Goal: Task Accomplishment & Management: Use online tool/utility

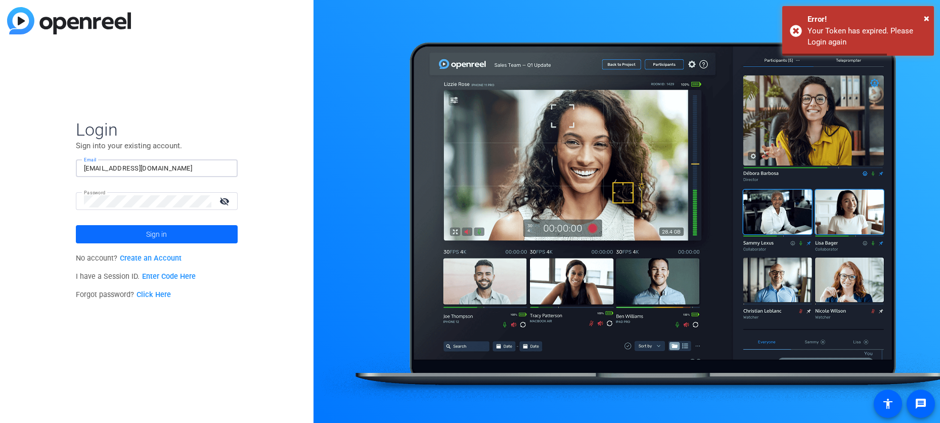
click at [182, 236] on span at bounding box center [157, 234] width 162 height 24
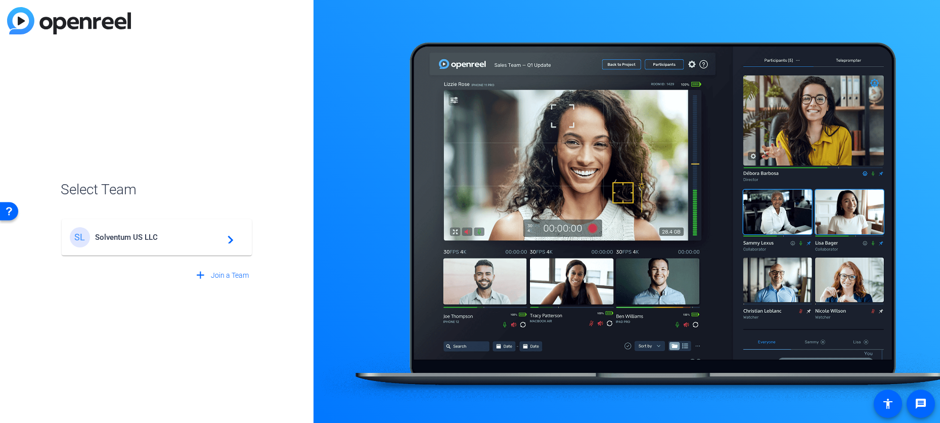
click at [141, 242] on div "SL Solventum US LLC navigate_next" at bounding box center [157, 237] width 174 height 20
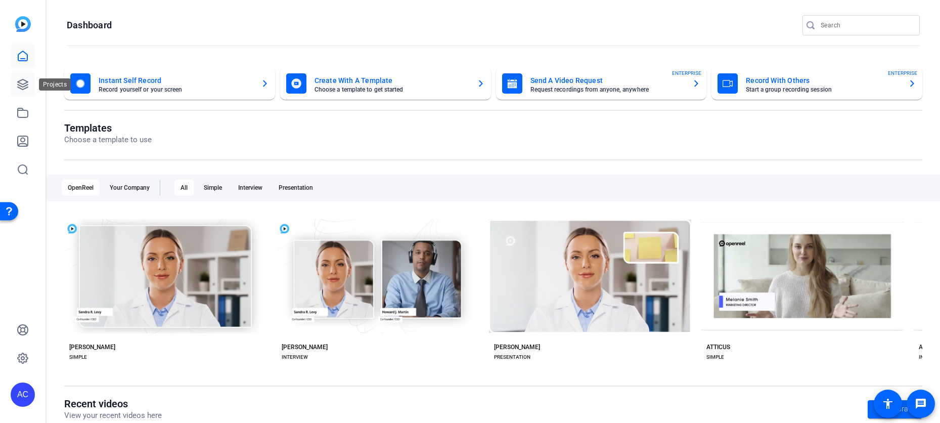
click at [27, 91] on link at bounding box center [23, 84] width 24 height 24
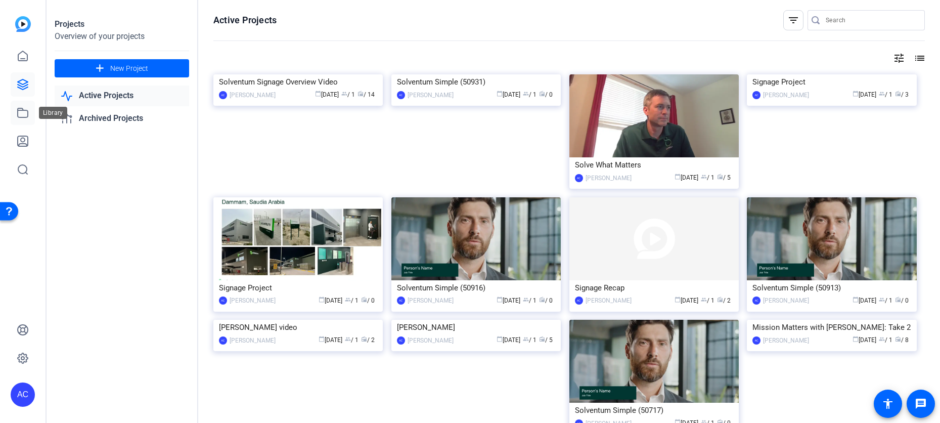
click at [23, 120] on link at bounding box center [23, 113] width 24 height 24
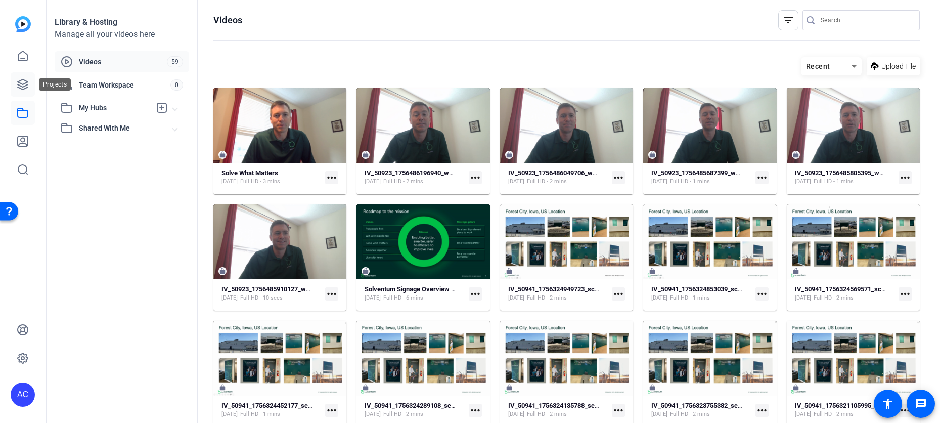
click at [24, 88] on icon at bounding box center [23, 84] width 10 height 10
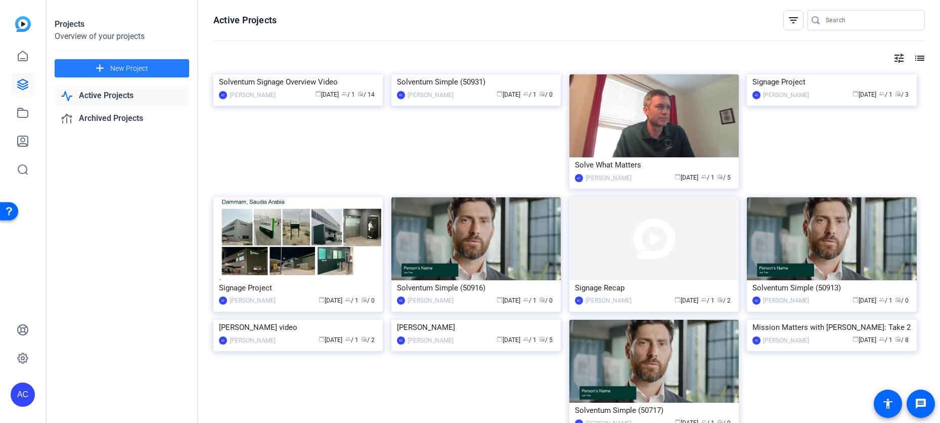
click at [112, 70] on span "New Project" at bounding box center [129, 68] width 38 height 11
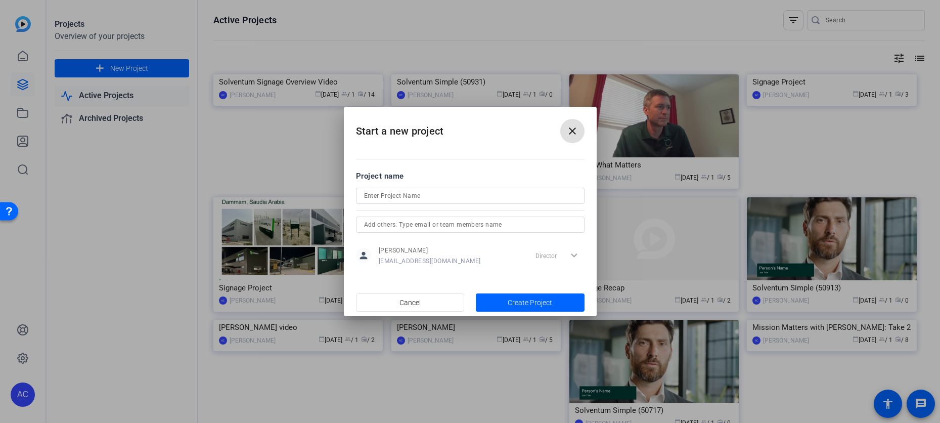
click at [579, 130] on span at bounding box center [572, 131] width 24 height 24
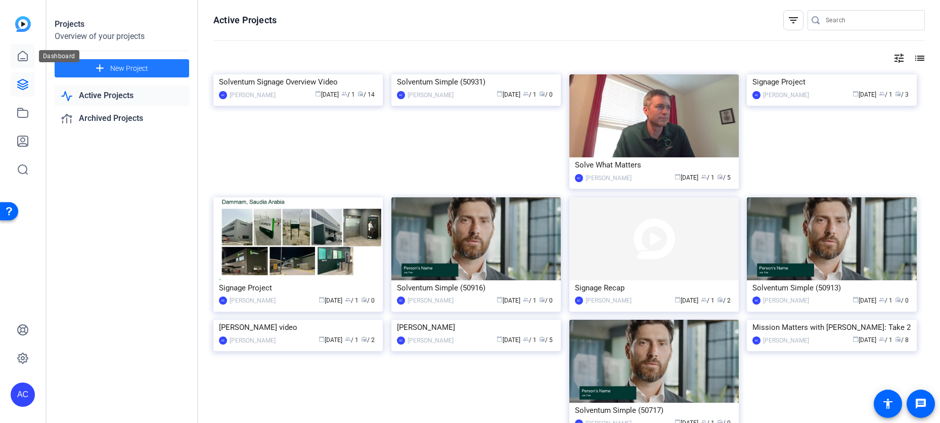
click at [22, 56] on icon at bounding box center [23, 56] width 12 height 12
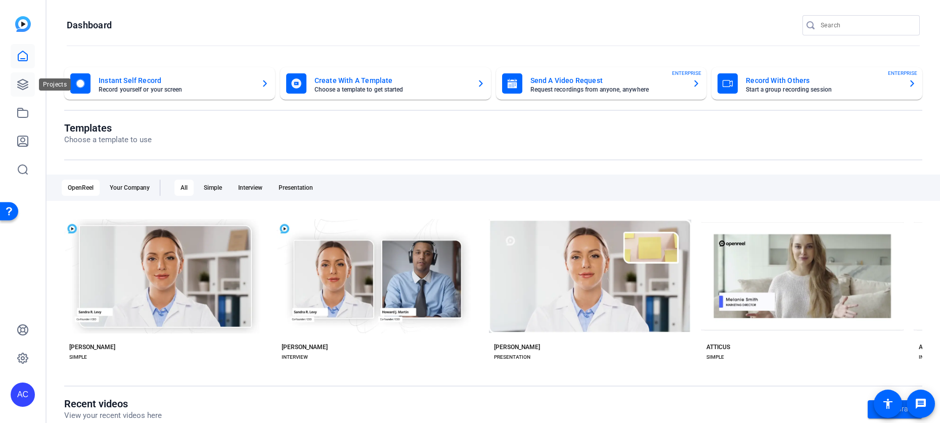
click at [25, 88] on icon at bounding box center [23, 84] width 10 height 10
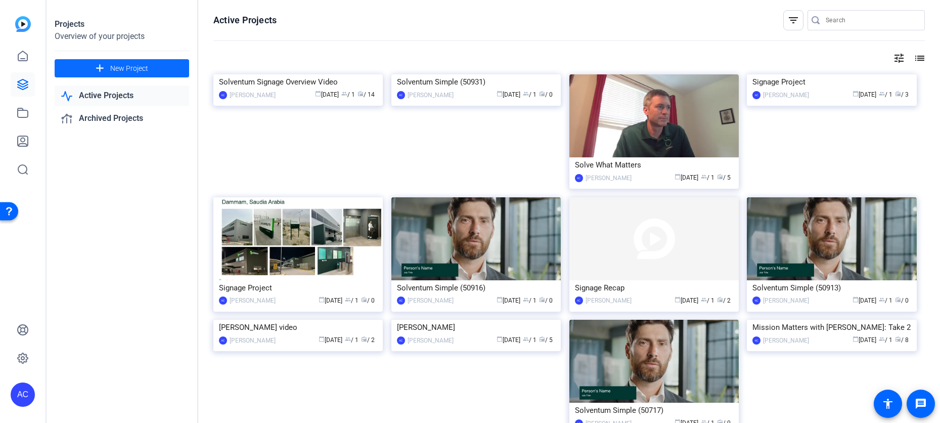
click at [129, 67] on span "New Project" at bounding box center [129, 68] width 38 height 11
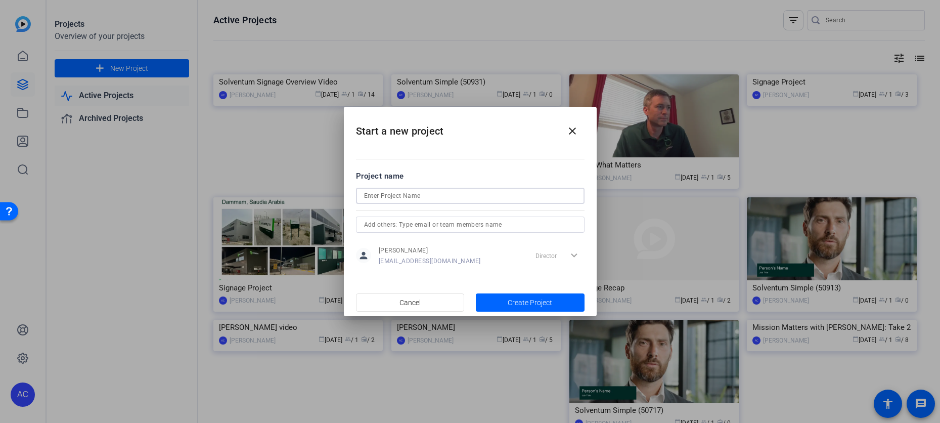
click at [411, 192] on input at bounding box center [470, 196] width 212 height 12
click at [415, 197] on input "Filtek Composite -" at bounding box center [470, 196] width 212 height 12
type input "Filtek Composite Warmer - Belind"
click at [530, 298] on span "Create Project" at bounding box center [530, 302] width 44 height 11
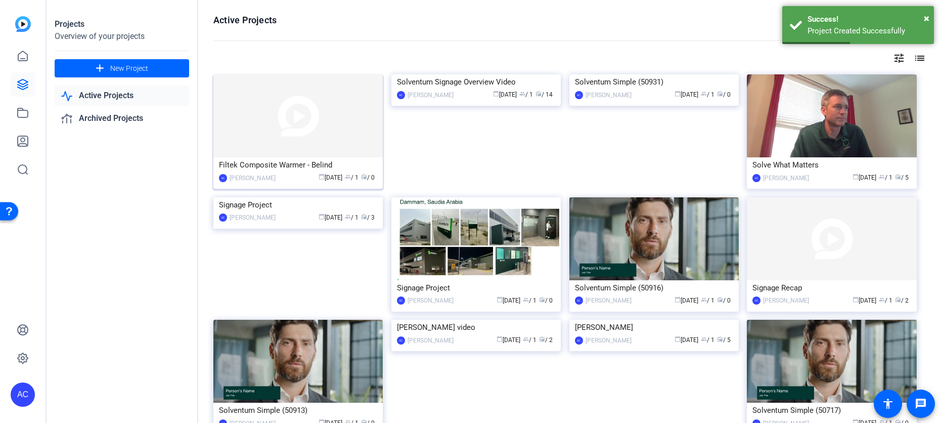
click at [295, 174] on div "calendar_today Sep 17 group / 1 radio / 0" at bounding box center [329, 177] width 97 height 11
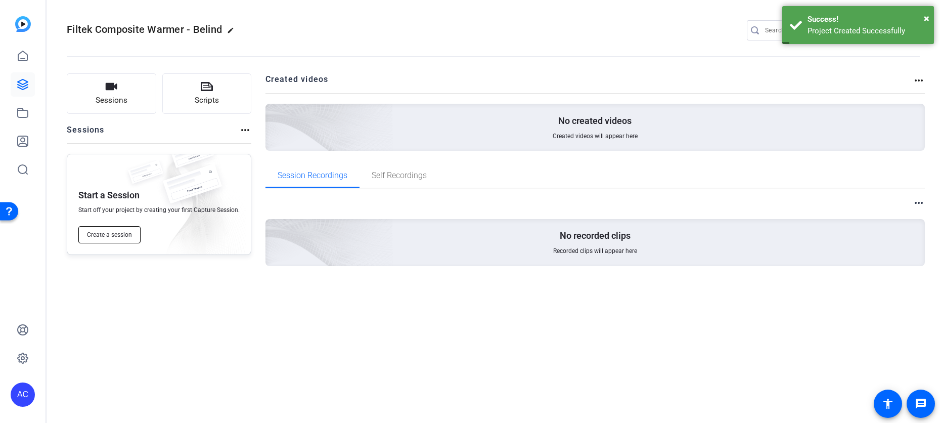
click at [106, 233] on span "Create a session" at bounding box center [109, 235] width 45 height 8
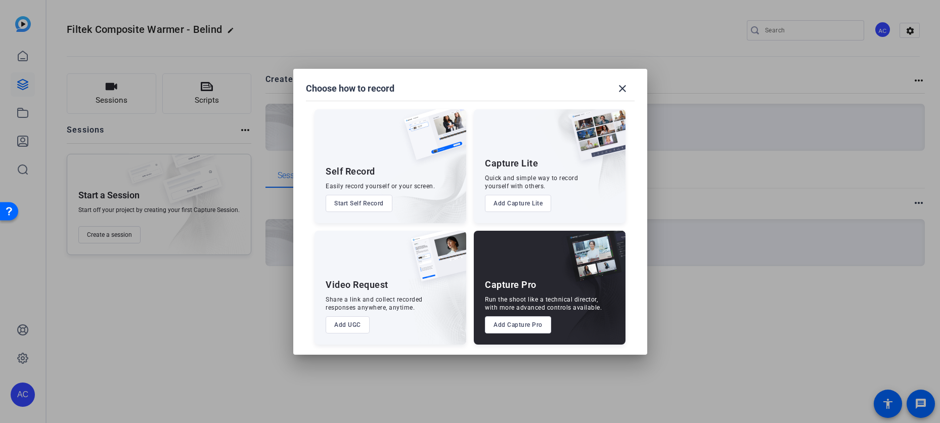
click at [526, 322] on button "Add Capture Pro" at bounding box center [518, 324] width 66 height 17
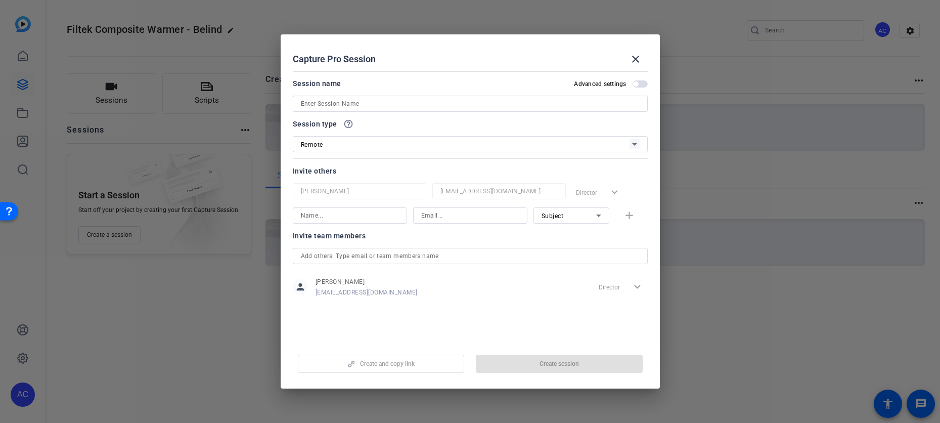
click at [383, 103] on input at bounding box center [470, 104] width 339 height 12
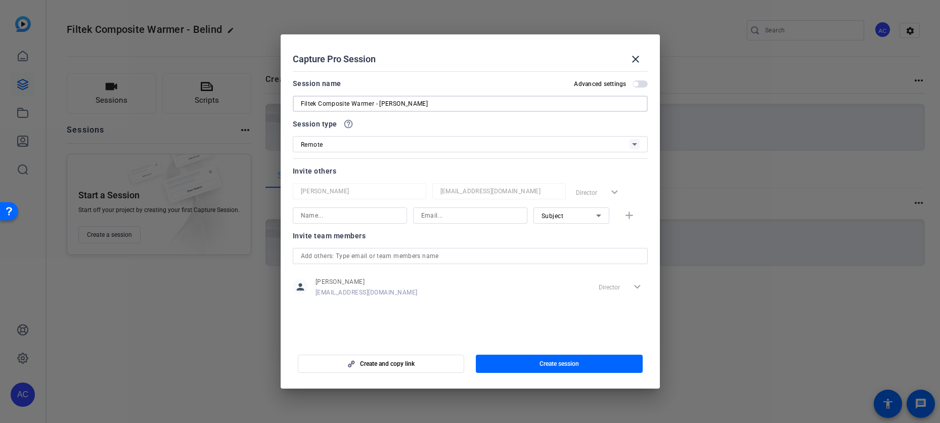
type input "Filtek Composite Warmer - [PERSON_NAME]"
click at [361, 215] on input at bounding box center [350, 215] width 98 height 12
type input "sue"
click at [474, 216] on input at bounding box center [470, 215] width 98 height 12
paste input "[EMAIL_ADDRESS][DOMAIN_NAME]"
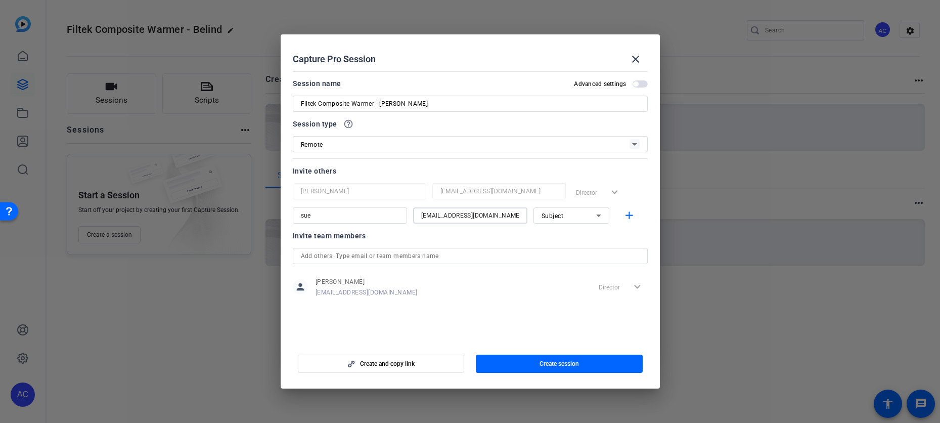
type input "[EMAIL_ADDRESS][DOMAIN_NAME]"
click at [365, 217] on input "sue" at bounding box center [350, 215] width 98 height 12
type input "sue Casement"
click at [586, 218] on div "Subject" at bounding box center [569, 215] width 55 height 13
click at [579, 235] on mat-option "Collaborator" at bounding box center [571, 236] width 76 height 16
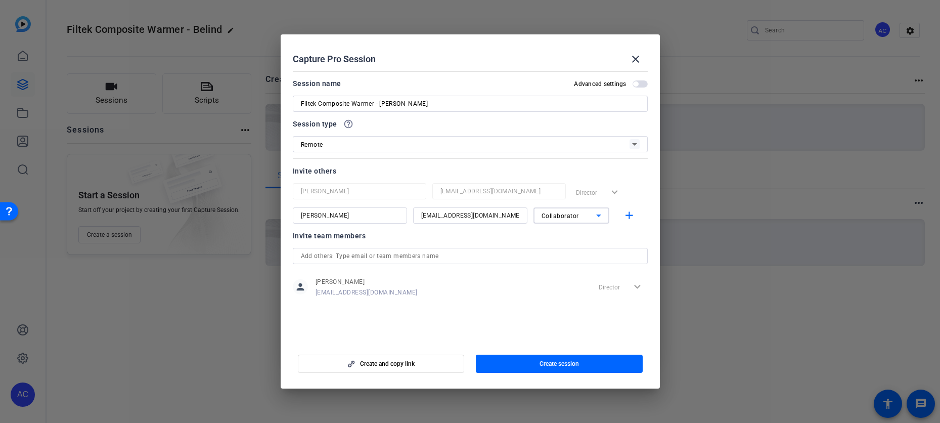
click at [502, 294] on div "person Alennah Curran akcurran@solventum.com Director expand_more" at bounding box center [470, 286] width 355 height 25
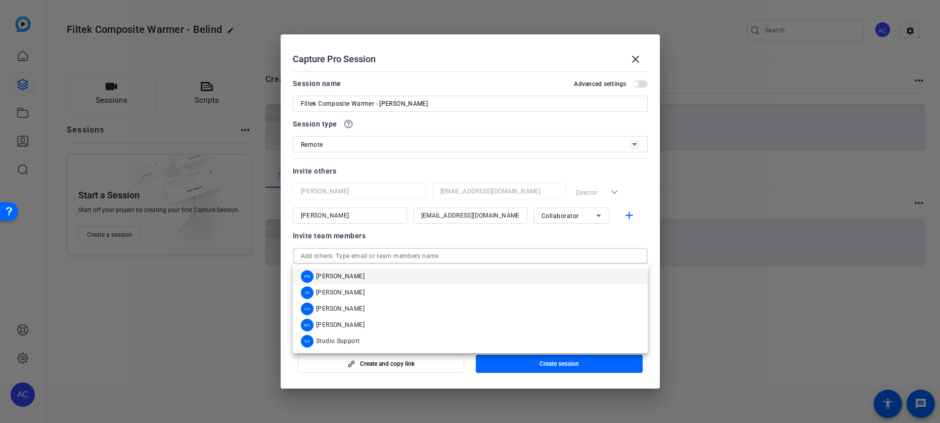
click at [386, 257] on input "text" at bounding box center [470, 256] width 339 height 12
type input "b"
click at [634, 213] on mat-icon "add" at bounding box center [629, 215] width 13 height 13
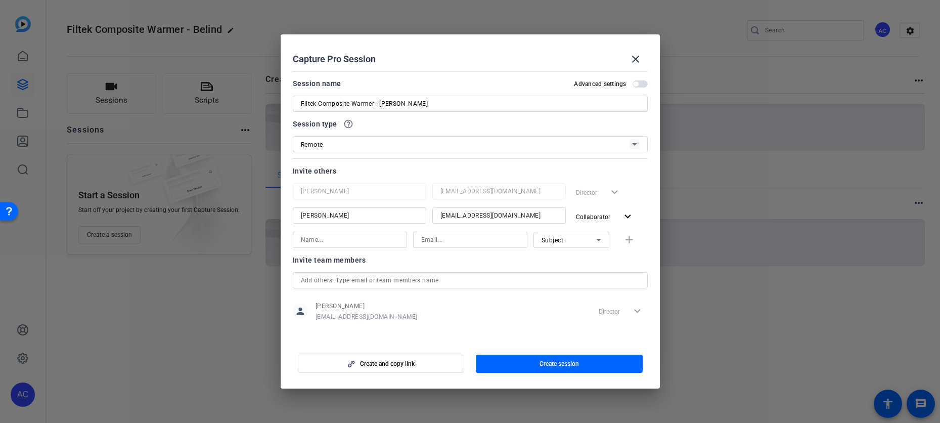
click at [328, 239] on input at bounding box center [350, 240] width 98 height 12
type input "[PERSON_NAME]"
type input "bcogle@Solventum.com"
click at [559, 234] on div "Subject" at bounding box center [569, 240] width 55 height 13
click at [564, 259] on span "Collaborator" at bounding box center [560, 260] width 37 height 12
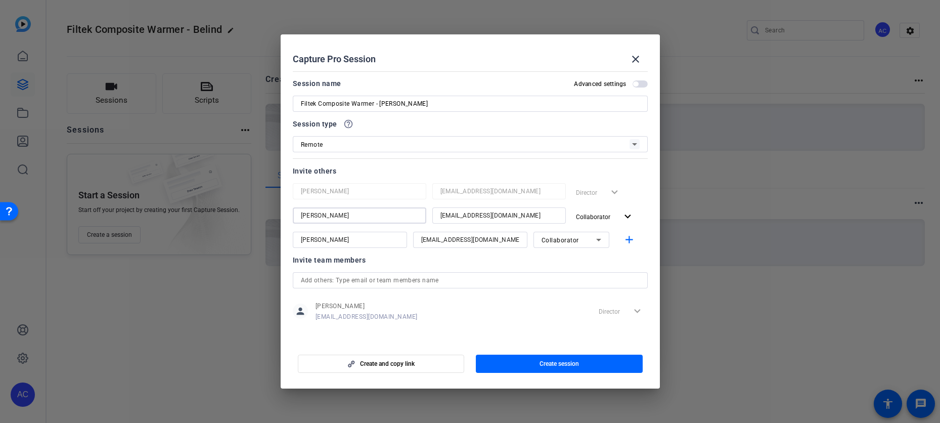
click at [291, 215] on mat-dialog-content "Session name Advanced settings Filtek Composite Warmer - Belinda Session type h…" at bounding box center [470, 204] width 379 height 275
type input "[PERSON_NAME]"
click at [446, 240] on input "bcogle@Solventum.com" at bounding box center [470, 240] width 98 height 12
type input "[EMAIL_ADDRESS][DOMAIN_NAME]"
click at [581, 320] on div "person Alennah Curran akcurran@solventum.com Director expand_more" at bounding box center [470, 310] width 355 height 25
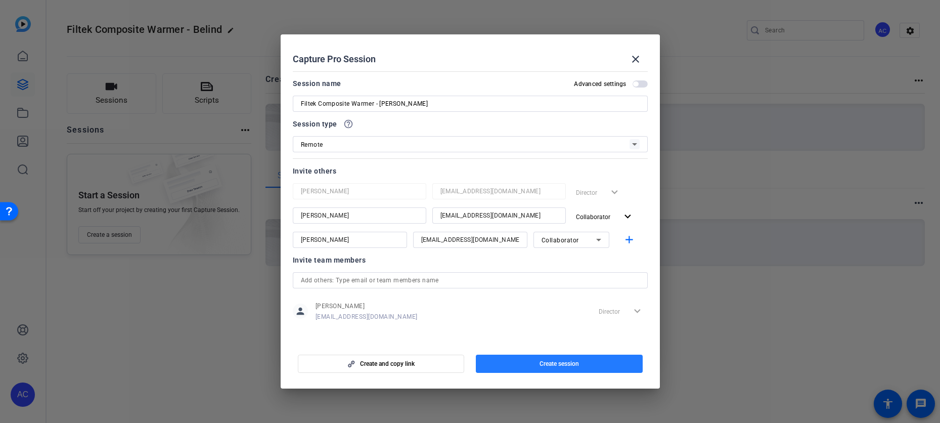
click at [572, 363] on span "Create session" at bounding box center [559, 364] width 39 height 8
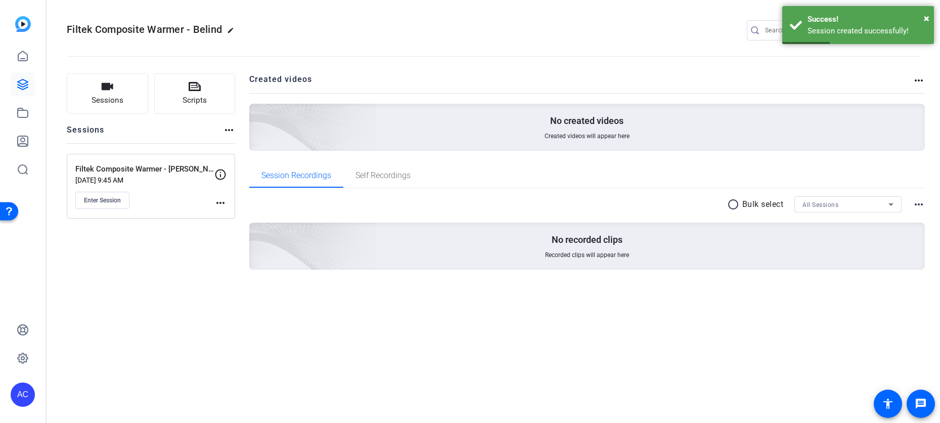
click at [230, 26] on h2 "Filtek Composite Warmer - Belind edit" at bounding box center [153, 30] width 172 height 18
click at [230, 29] on mat-icon "edit" at bounding box center [233, 33] width 12 height 12
click at [131, 28] on input "Filtek Composite Warmer - Belind" at bounding box center [108, 30] width 66 height 12
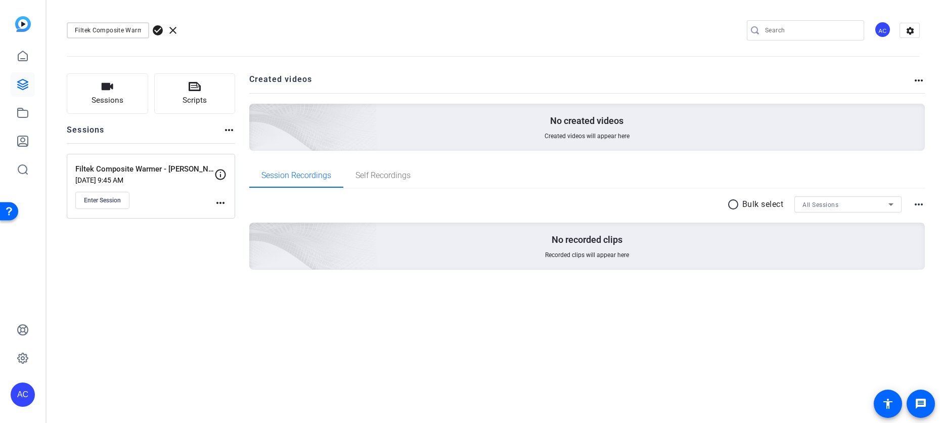
drag, startPoint x: 136, startPoint y: 29, endPoint x: 178, endPoint y: 30, distance: 42.5
click at [178, 30] on div "Filtek Composite Warmer - Belind check_circle clear" at bounding box center [135, 30] width 137 height 16
click at [143, 28] on div "Filtek Composite Warmer - Belind" at bounding box center [108, 30] width 82 height 16
click at [142, 30] on div "Filtek Composite Warmer - Belind" at bounding box center [108, 30] width 82 height 16
type input "Filtek Composite War"
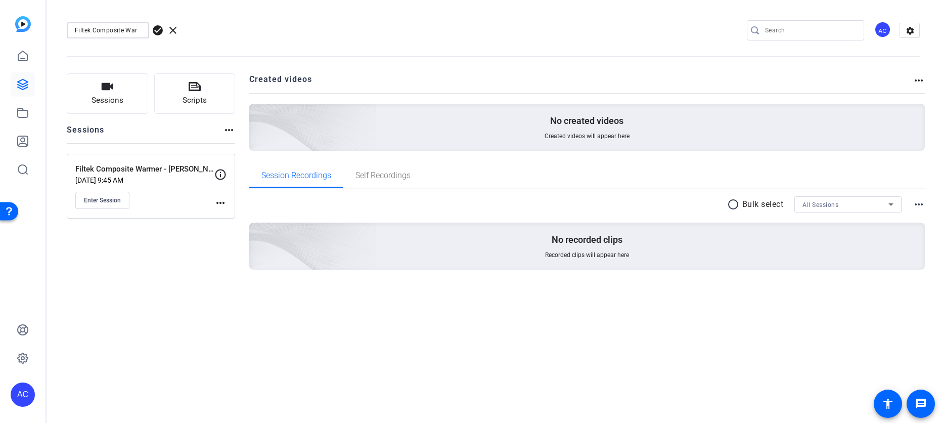
drag, startPoint x: 137, startPoint y: 32, endPoint x: -104, endPoint y: -9, distance: 243.6
click at [0, 0] on html "Accessibility Screen-Reader Guide, Feedback, and Issue Reporting | New window A…" at bounding box center [470, 211] width 940 height 423
type input "Filtek Composite Warmer"
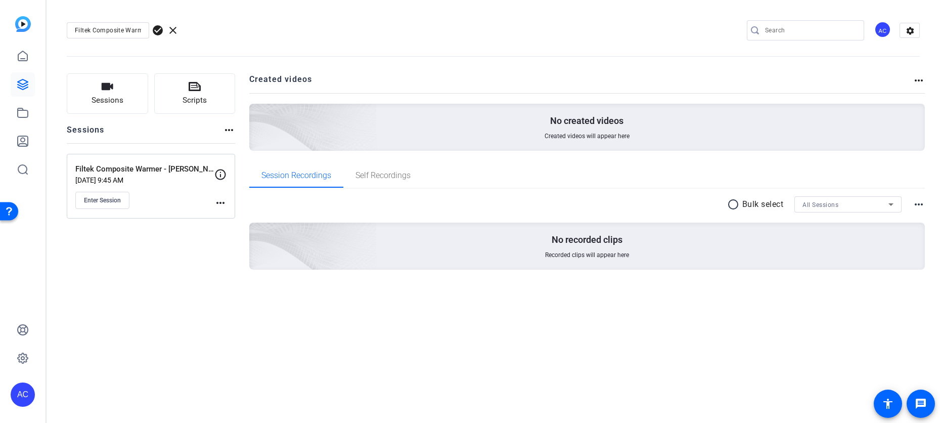
click at [155, 27] on span "check_circle" at bounding box center [158, 30] width 12 height 12
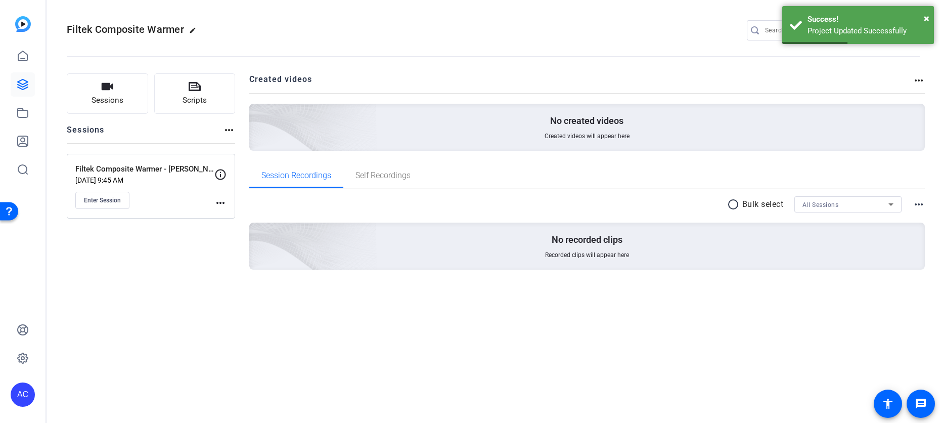
click at [171, 177] on p "Sep 17, 2025 @ 9:45 AM" at bounding box center [144, 180] width 139 height 8
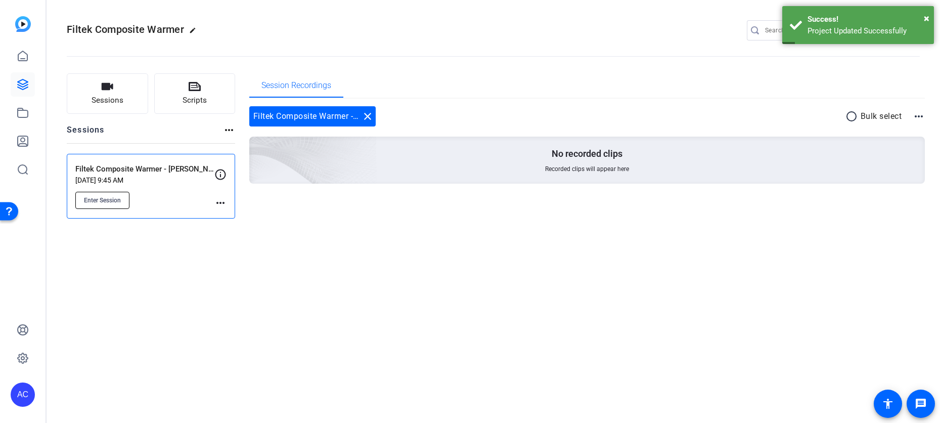
click at [105, 201] on span "Enter Session" at bounding box center [102, 200] width 37 height 8
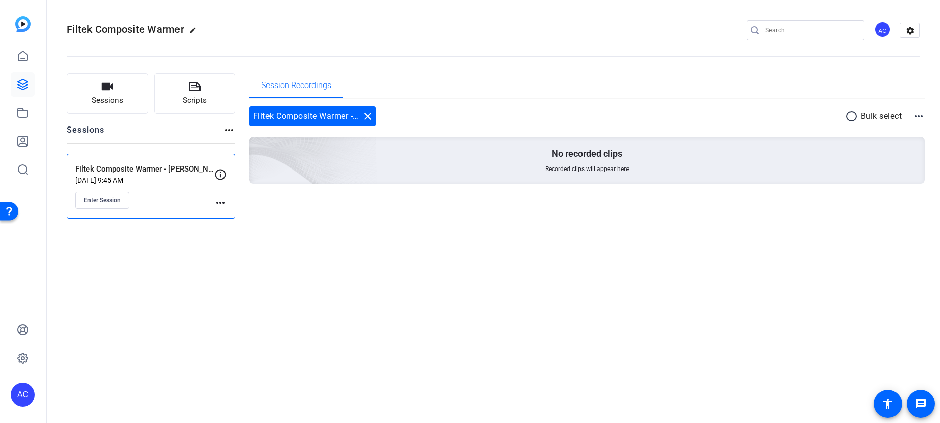
click at [160, 279] on div "Filtek Composite Warmer edit AC settings Sessions Scripts Sessions more_horiz F…" at bounding box center [493, 211] width 893 height 423
click at [122, 93] on button "Sessions" at bounding box center [107, 93] width 81 height 40
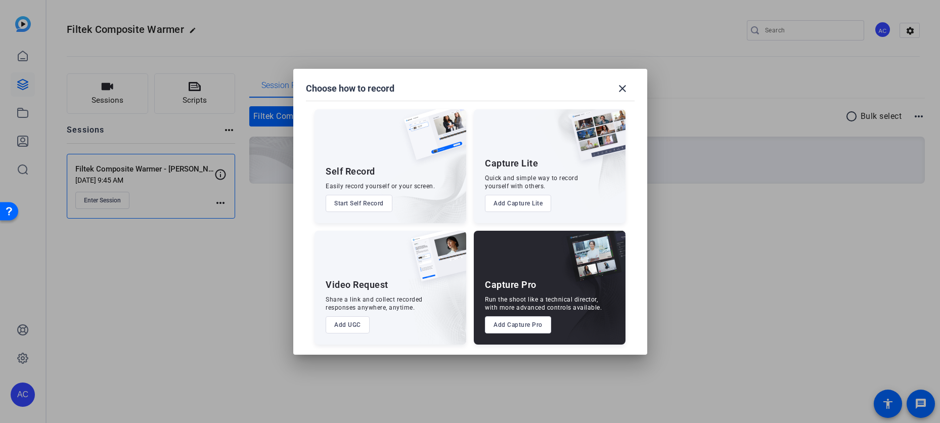
click at [535, 326] on button "Add Capture Pro" at bounding box center [518, 324] width 66 height 17
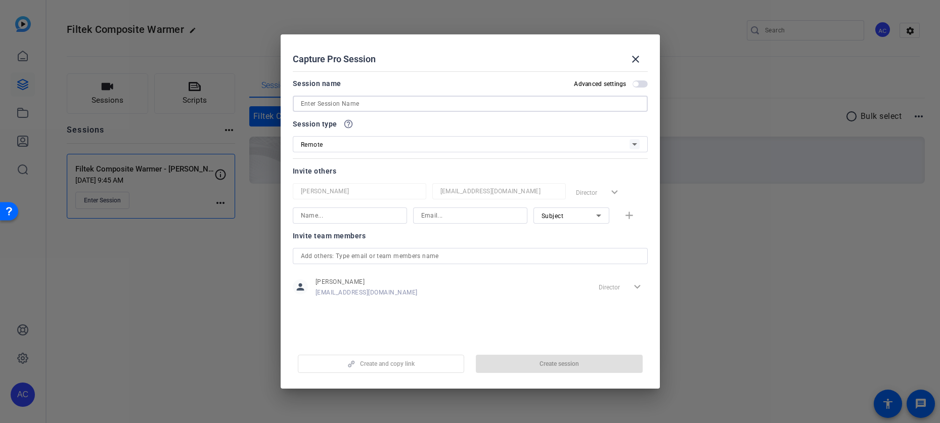
click at [367, 98] on input at bounding box center [470, 104] width 339 height 12
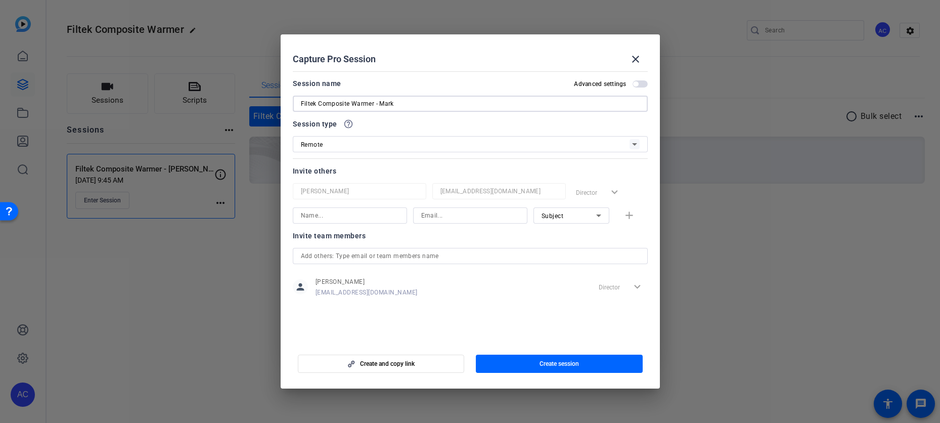
type input "Filtek Composite Warmer - Mark"
click at [364, 215] on input at bounding box center [350, 215] width 98 height 12
type input "[PERSON_NAME]"
paste input "[EMAIL_ADDRESS][DOMAIN_NAME]"
type input "[EMAIL_ADDRESS][DOMAIN_NAME]"
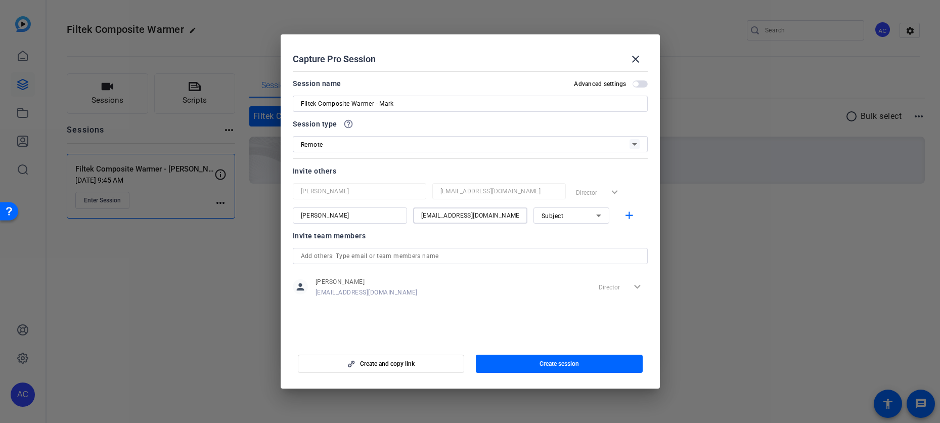
click at [559, 213] on span "Subject" at bounding box center [553, 215] width 22 height 7
click at [561, 234] on span "Collaborator" at bounding box center [560, 236] width 37 height 12
click at [540, 363] on span "Create session" at bounding box center [559, 364] width 39 height 8
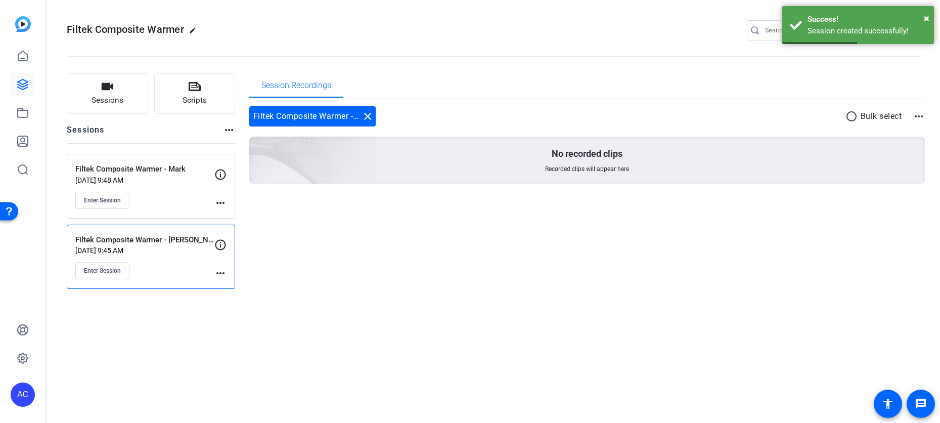
click at [165, 190] on div "Filtek Composite Warmer - Mark Sep 17, 2025 @ 9:48 AM Enter Session" at bounding box center [144, 186] width 139 height 46
click at [97, 199] on span "Enter Session" at bounding box center [102, 200] width 37 height 8
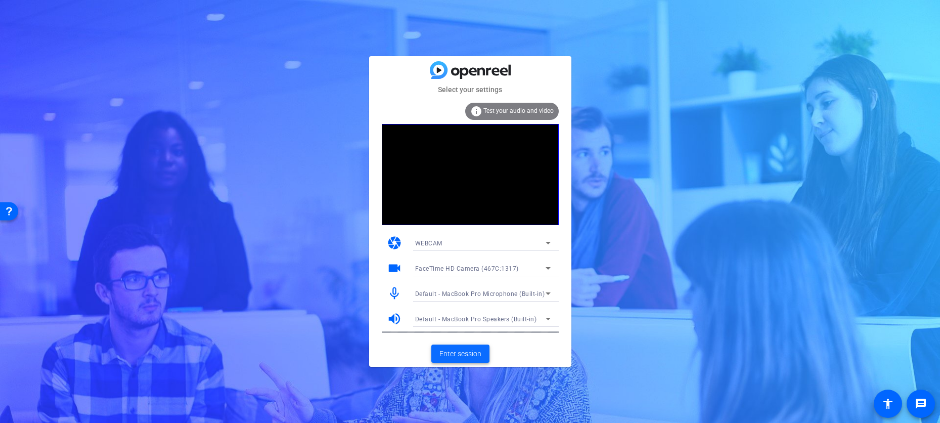
click at [453, 353] on span "Enter session" at bounding box center [460, 353] width 42 height 11
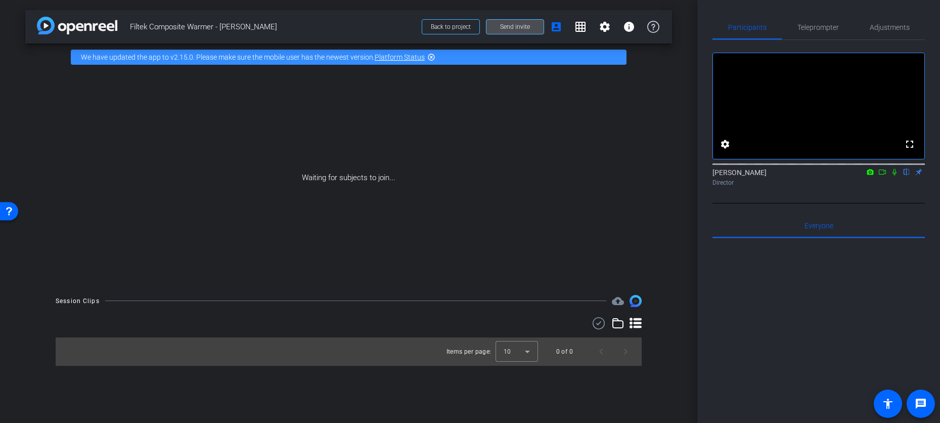
click at [512, 26] on span "Send invite" at bounding box center [515, 27] width 30 height 8
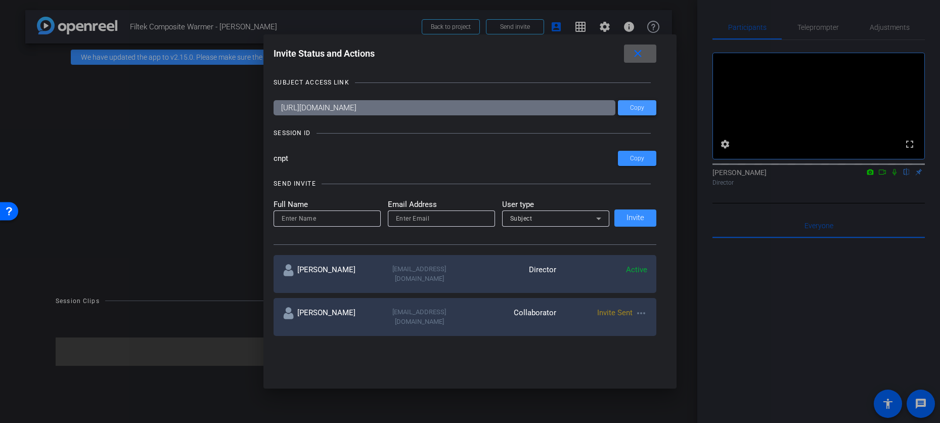
click at [631, 107] on span "Copy" at bounding box center [637, 108] width 14 height 8
click at [643, 159] on span "Copy" at bounding box center [637, 159] width 14 height 8
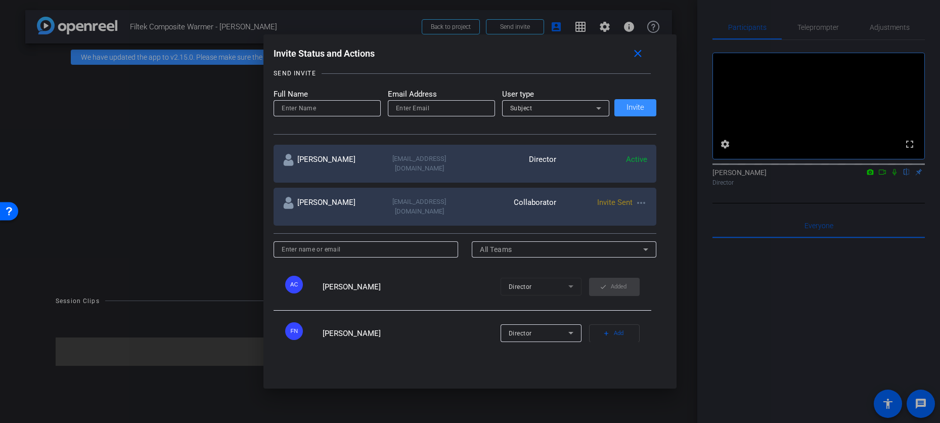
scroll to position [63, 0]
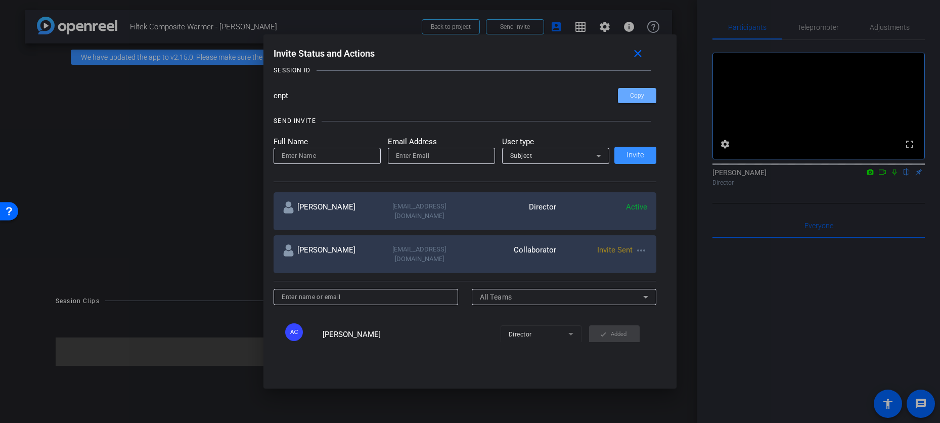
click at [643, 244] on mat-icon "more_horiz" at bounding box center [641, 250] width 12 height 12
click at [340, 159] on div at bounding box center [470, 211] width 940 height 423
click at [340, 157] on input at bounding box center [327, 156] width 91 height 12
type input "[PERSON_NAME]"
type input "[EMAIL_ADDRESS][DOMAIN_NAME]"
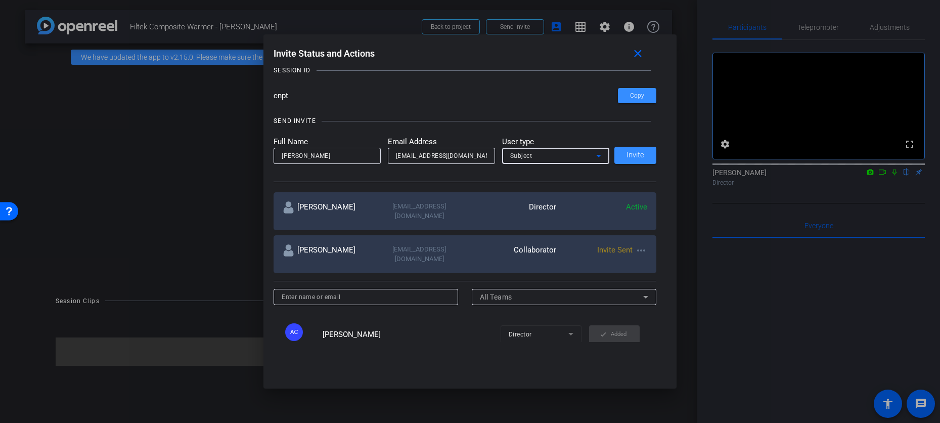
click at [517, 153] on span "Subject" at bounding box center [521, 155] width 22 height 7
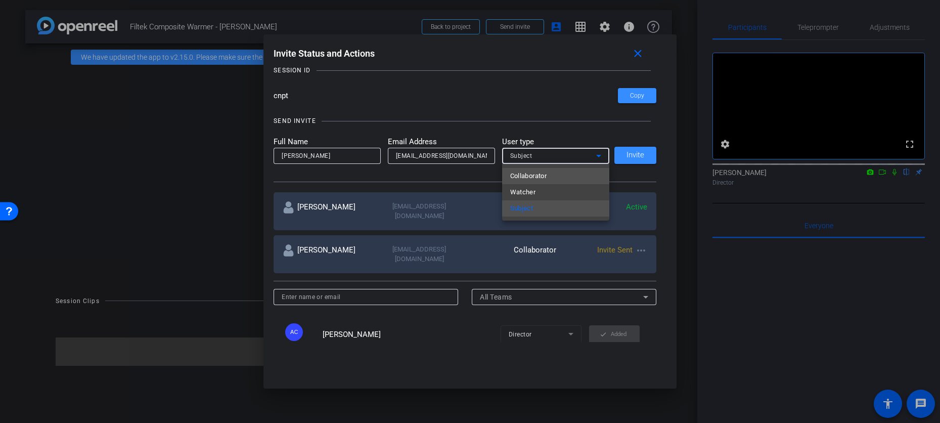
click at [522, 174] on span "Collaborator" at bounding box center [528, 176] width 37 height 12
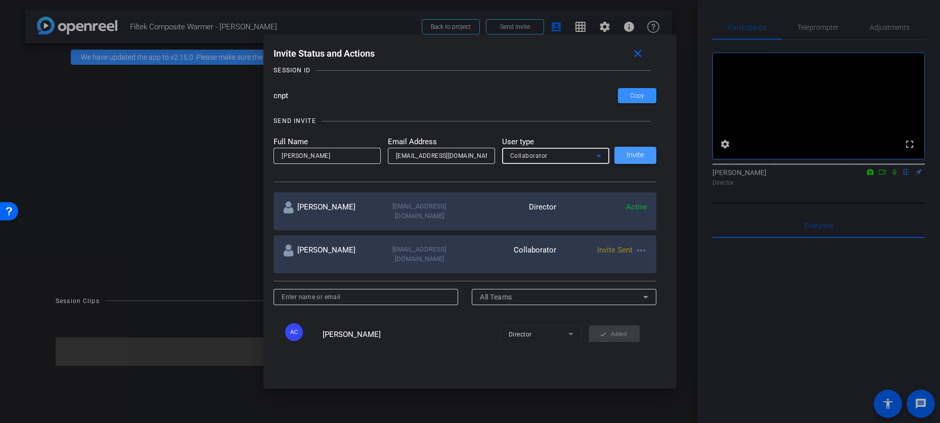
click at [637, 151] on span "Invite" at bounding box center [635, 155] width 18 height 8
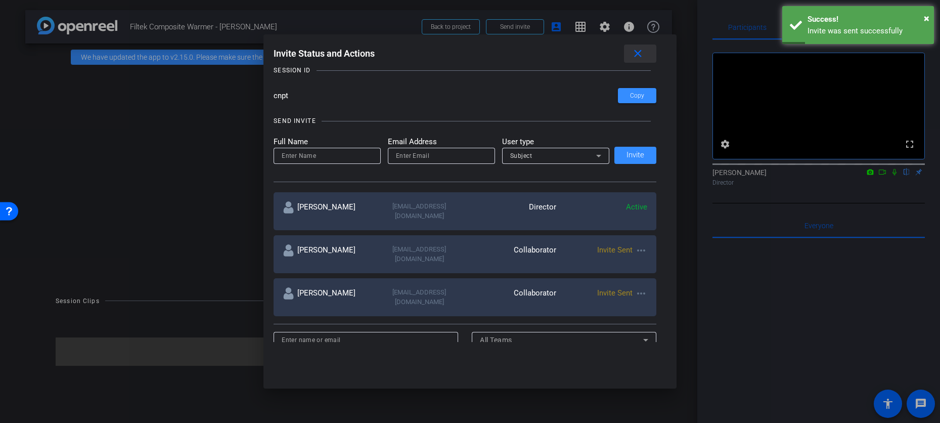
click at [636, 56] on mat-icon "close" at bounding box center [638, 54] width 13 height 13
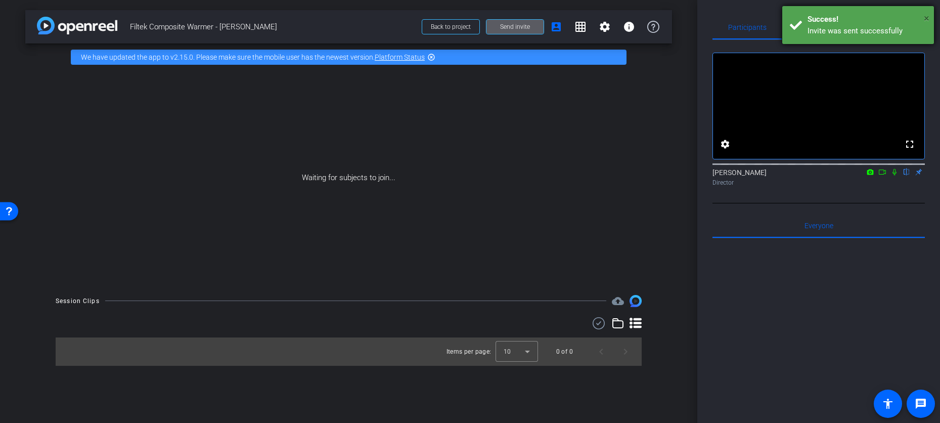
click at [926, 17] on span "×" at bounding box center [927, 18] width 6 height 12
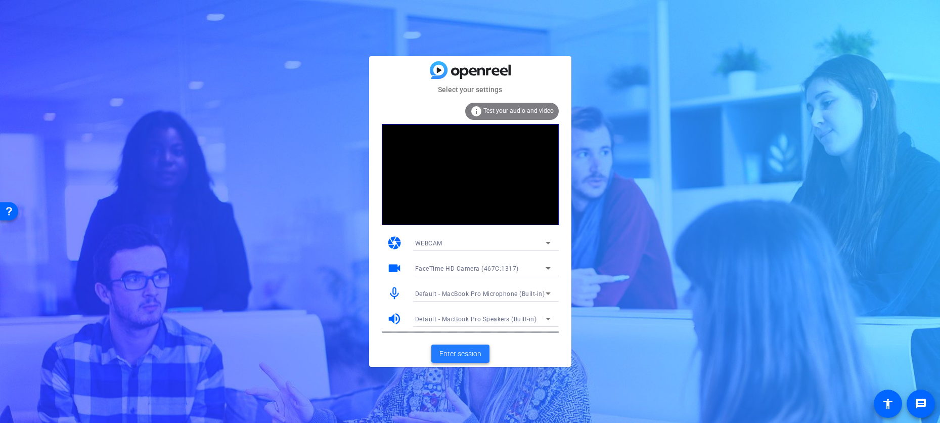
click at [451, 353] on span "Enter session" at bounding box center [460, 353] width 42 height 11
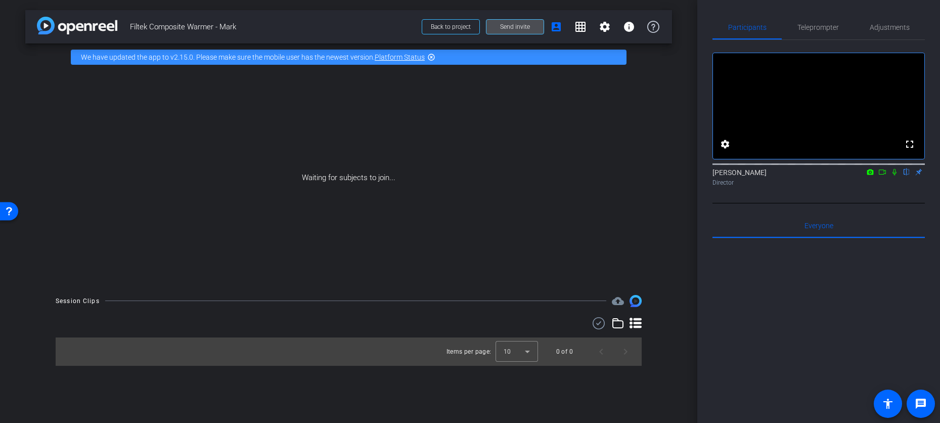
click at [503, 26] on span "Send invite" at bounding box center [515, 27] width 30 height 8
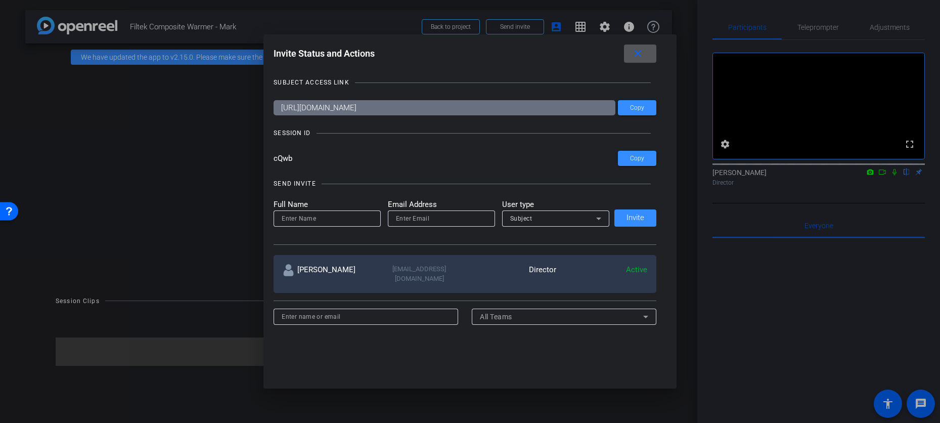
click at [341, 214] on input at bounding box center [327, 218] width 91 height 12
type input "[PERSON_NAME]"
type input "[EMAIL_ADDRESS][DOMAIN_NAME]"
click at [632, 214] on span "Invite" at bounding box center [635, 218] width 18 height 8
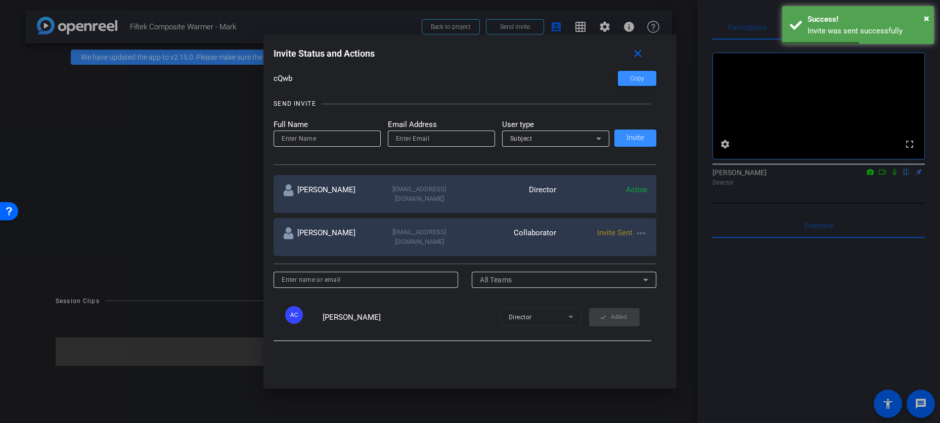
scroll to position [71, 0]
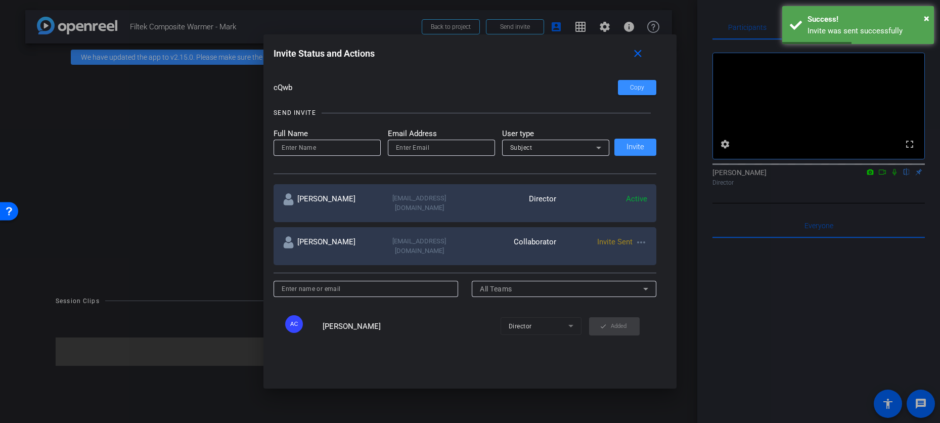
click at [324, 142] on input at bounding box center [327, 148] width 91 height 12
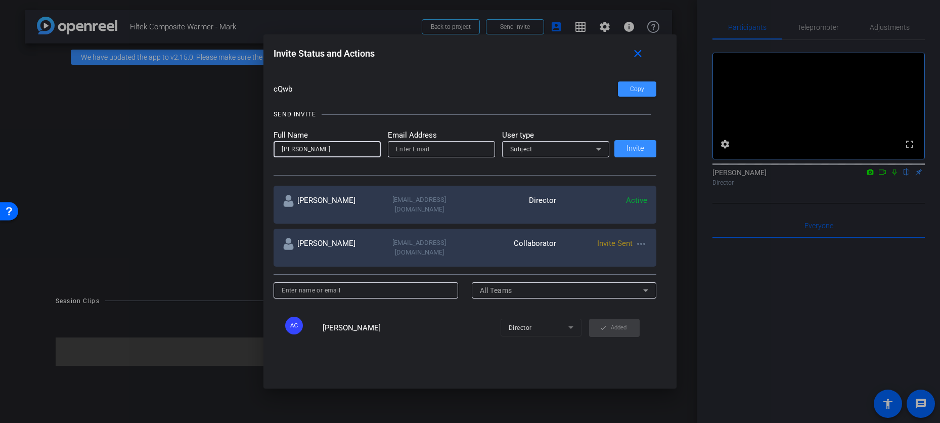
scroll to position [72, 0]
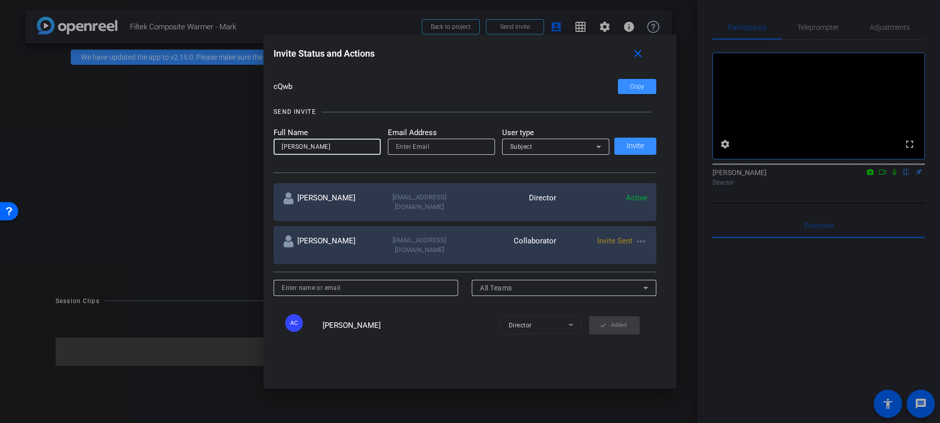
click at [347, 147] on input "Sue Casemetn" at bounding box center [327, 147] width 91 height 12
type input "[PERSON_NAME]"
click at [440, 152] on input "email" at bounding box center [441, 147] width 91 height 12
paste input "[EMAIL_ADDRESS][DOMAIN_NAME]"
type input "[EMAIL_ADDRESS][DOMAIN_NAME]"
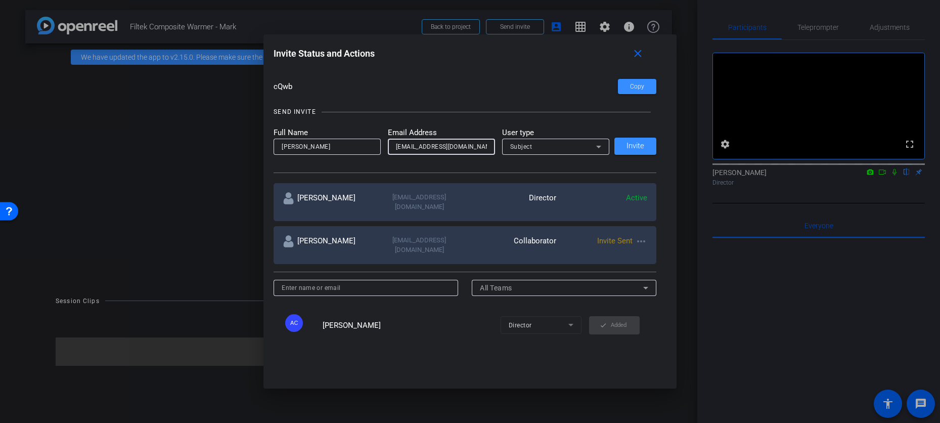
click at [538, 147] on div "Subject" at bounding box center [553, 146] width 86 height 13
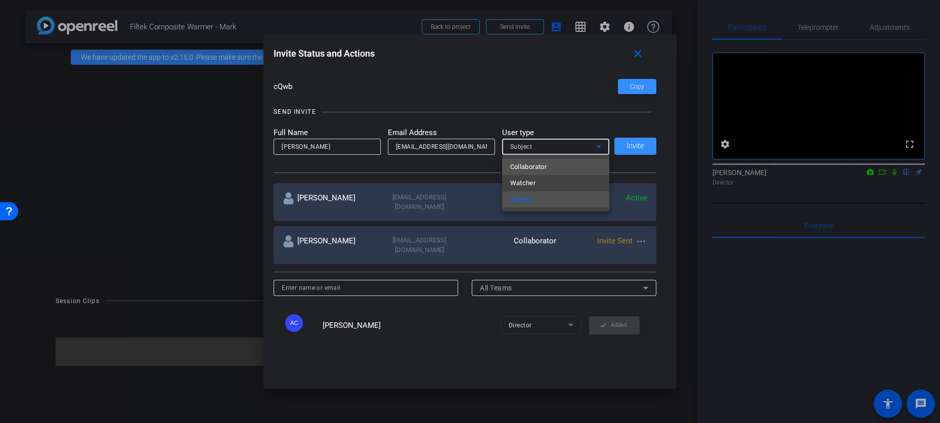
click at [540, 168] on span "Collaborator" at bounding box center [528, 167] width 37 height 12
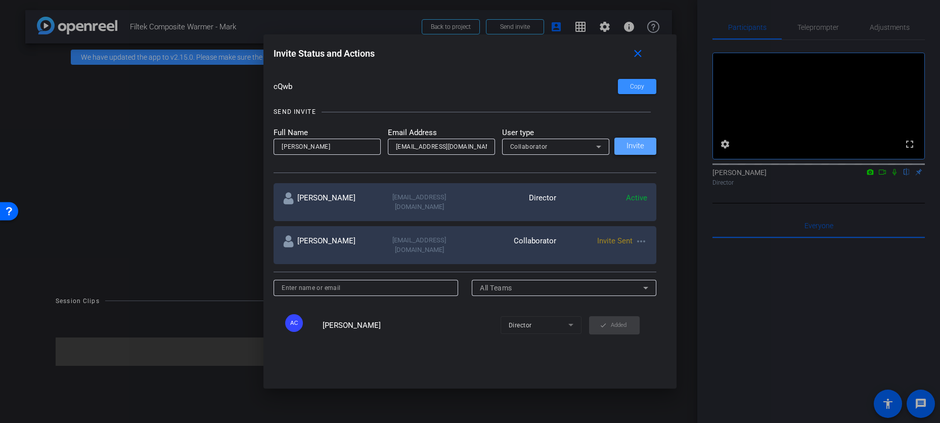
click at [629, 147] on span "Invite" at bounding box center [635, 146] width 18 height 8
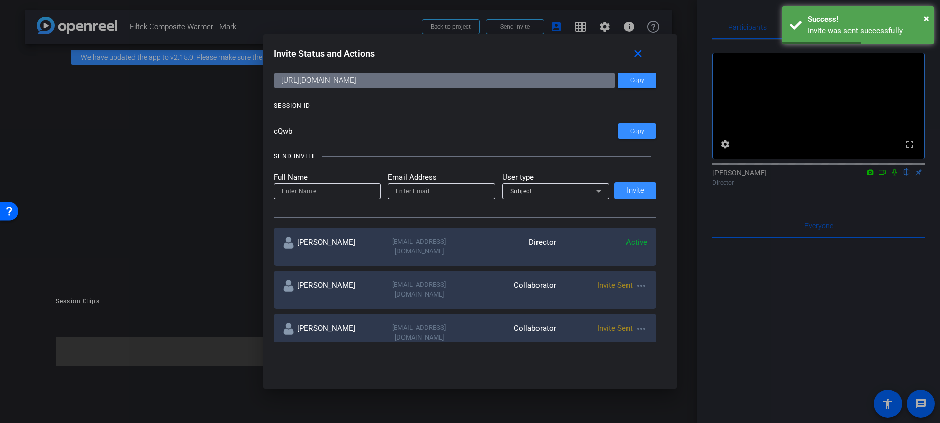
scroll to position [0, 0]
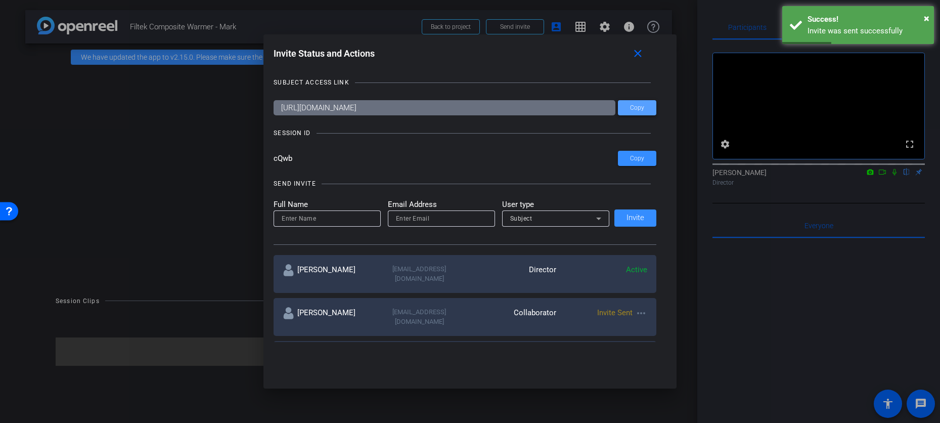
click at [631, 110] on span "Copy" at bounding box center [637, 108] width 14 height 8
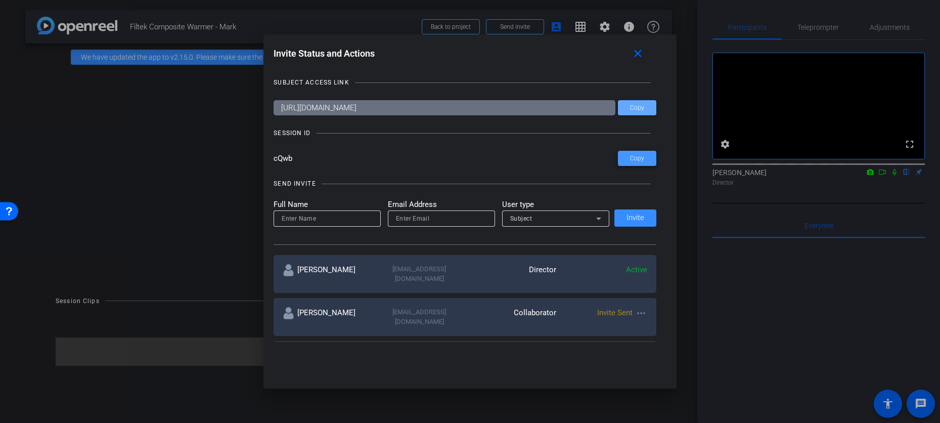
click at [632, 161] on span "Copy" at bounding box center [637, 159] width 14 height 8
